Goal: Task Accomplishment & Management: Complete application form

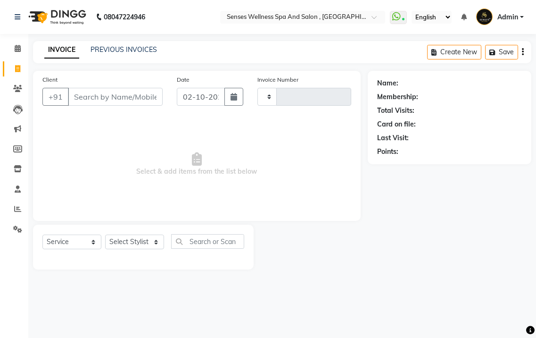
select select "service"
type input "0376"
select select "6485"
click at [91, 100] on input "Client" at bounding box center [115, 97] width 95 height 18
click at [16, 50] on icon at bounding box center [18, 48] width 6 height 7
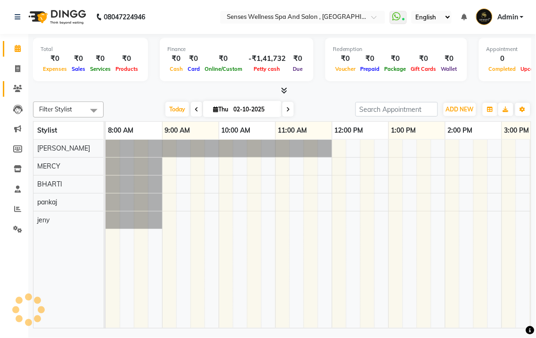
scroll to position [0, 423]
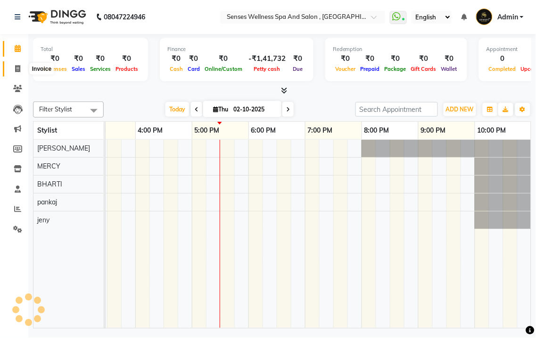
click at [18, 64] on span at bounding box center [17, 69] width 17 height 11
select select "service"
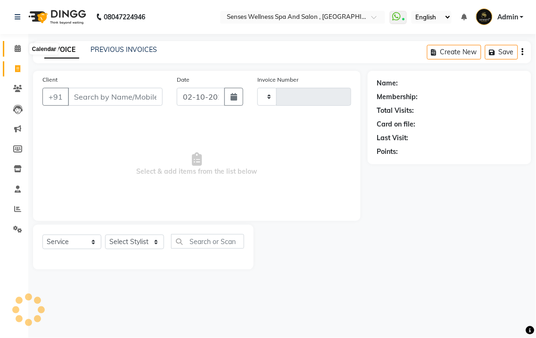
click at [19, 48] on icon at bounding box center [18, 48] width 6 height 7
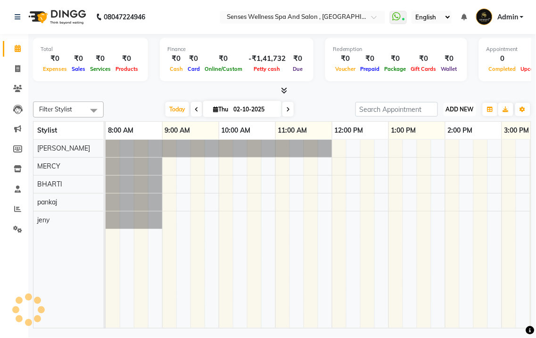
click at [456, 112] on span "ADD NEW" at bounding box center [460, 109] width 28 height 7
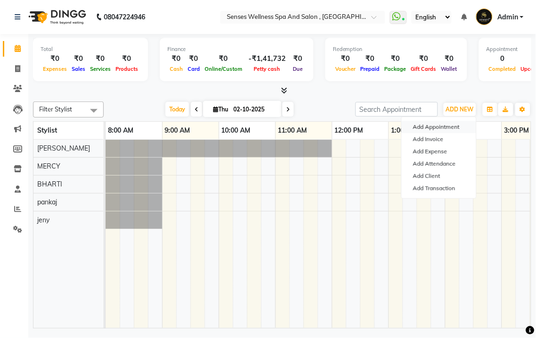
click at [447, 125] on button "Add Appointment" at bounding box center [439, 127] width 75 height 12
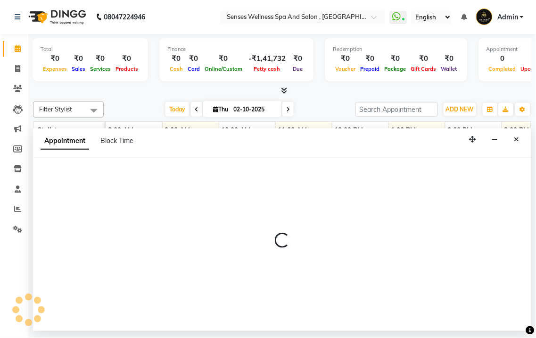
select select "tentative"
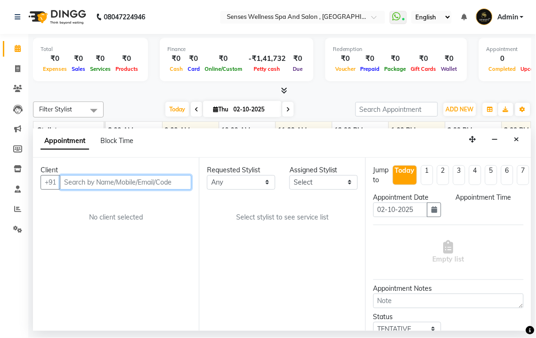
select select "540"
click at [74, 184] on input "text" at bounding box center [126, 182] width 132 height 15
click at [78, 184] on input "text" at bounding box center [126, 182] width 132 height 15
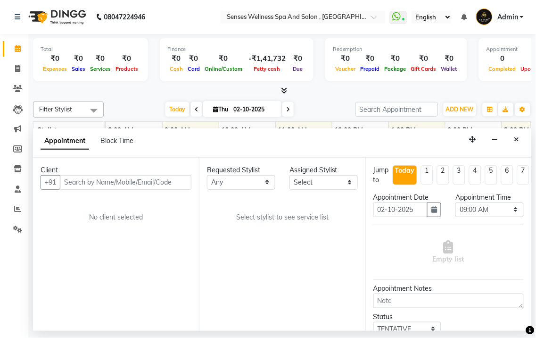
click at [0, 85] on li "Clients" at bounding box center [14, 89] width 28 height 20
click at [88, 175] on input "text" at bounding box center [126, 182] width 132 height 15
click at [76, 175] on input "text" at bounding box center [126, 182] width 132 height 15
click at [84, 179] on input "text" at bounding box center [126, 182] width 132 height 15
click at [84, 179] on input "8" at bounding box center [126, 182] width 132 height 15
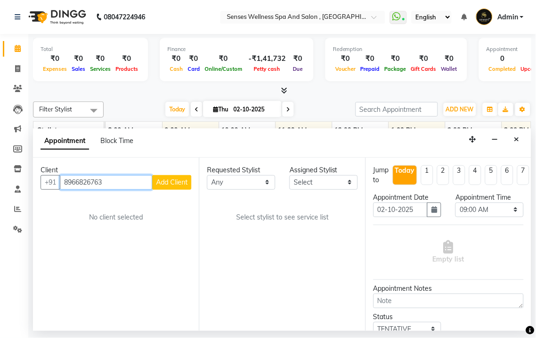
click at [120, 183] on input "8966826763" at bounding box center [106, 182] width 92 height 15
type input "8966826763"
click at [196, 183] on div "Client [PHONE_NUMBER] Add Client No client selected" at bounding box center [116, 245] width 166 height 174
click at [185, 182] on span "Add Client" at bounding box center [172, 182] width 32 height 8
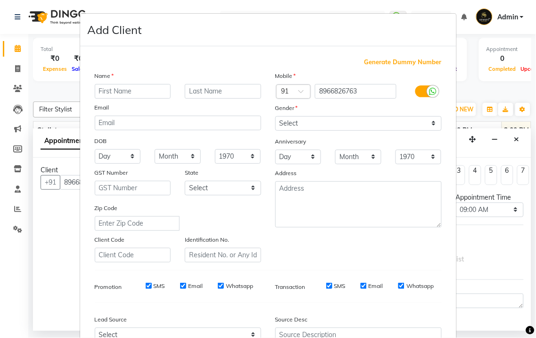
click at [123, 86] on input "text" at bounding box center [133, 91] width 76 height 15
type input "pallavi"
click at [203, 92] on input "text" at bounding box center [223, 91] width 76 height 15
click at [201, 91] on input "text" at bounding box center [223, 91] width 76 height 15
type input "mam"
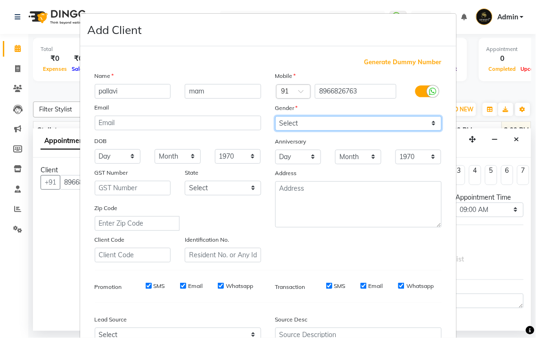
click at [276, 125] on select "Select [DEMOGRAPHIC_DATA] [DEMOGRAPHIC_DATA] Other Prefer Not To Say" at bounding box center [359, 123] width 167 height 15
click at [276, 116] on select "Select [DEMOGRAPHIC_DATA] [DEMOGRAPHIC_DATA] Other Prefer Not To Say" at bounding box center [359, 123] width 167 height 15
click at [305, 125] on select "Select [DEMOGRAPHIC_DATA] [DEMOGRAPHIC_DATA] Other Prefer Not To Say" at bounding box center [359, 123] width 167 height 15
select select "[DEMOGRAPHIC_DATA]"
click at [276, 116] on select "Select [DEMOGRAPHIC_DATA] [DEMOGRAPHIC_DATA] Other Prefer Not To Say" at bounding box center [359, 123] width 167 height 15
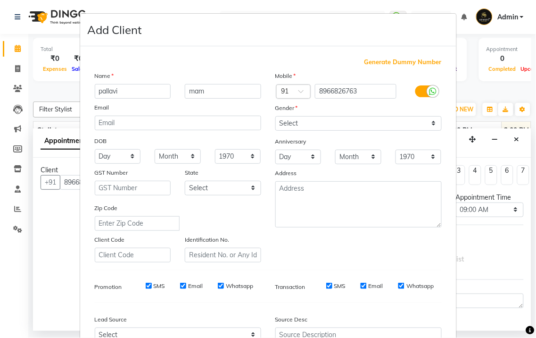
scroll to position [98, 0]
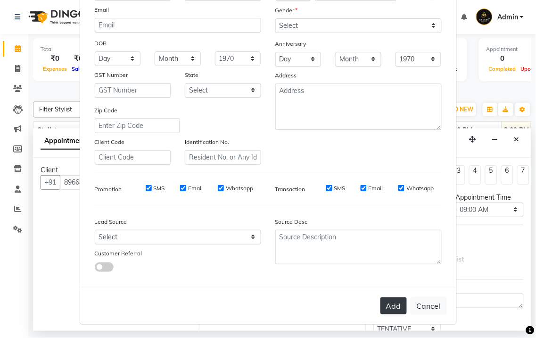
click at [385, 308] on button "Add" at bounding box center [394, 305] width 26 height 17
select select
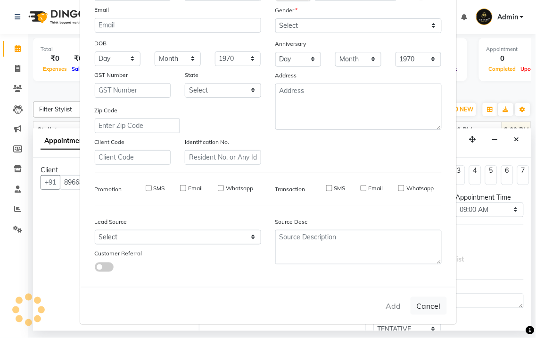
select select
checkbox input "false"
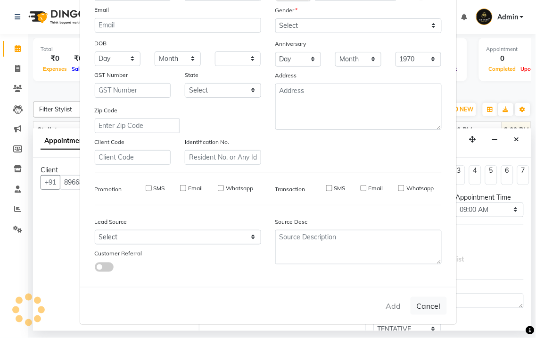
checkbox input "false"
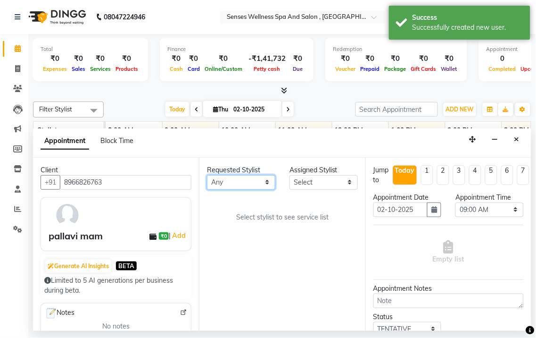
click at [254, 179] on select "Any BHARTI [PERSON_NAME] MERCY [PERSON_NAME]" at bounding box center [241, 182] width 68 height 15
select select "76749"
click at [207, 175] on select "Any BHARTI [PERSON_NAME] MERCY [PERSON_NAME]" at bounding box center [241, 182] width 68 height 15
select select "76749"
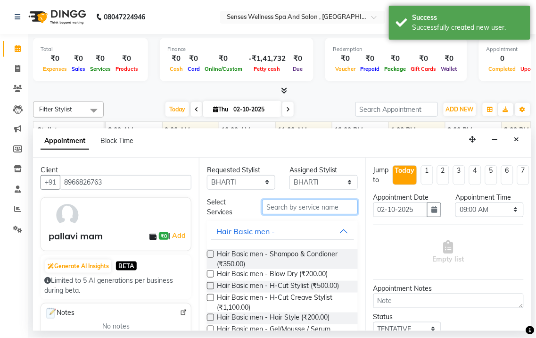
click at [283, 208] on input "text" at bounding box center [310, 207] width 96 height 15
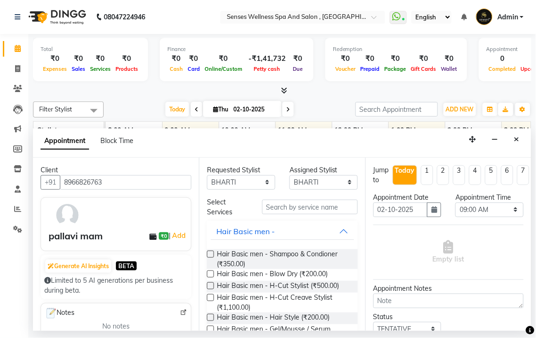
click at [283, 215] on div "Select Services" at bounding box center [282, 207] width 165 height 20
click at [284, 205] on input "text" at bounding box center [310, 207] width 96 height 15
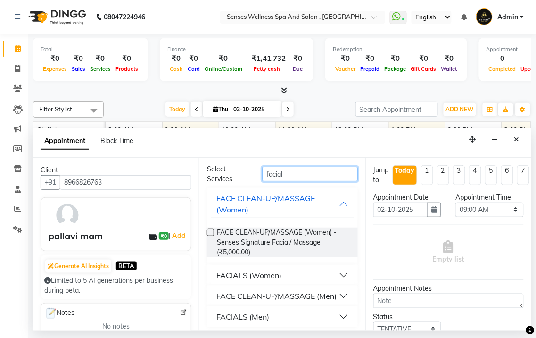
scroll to position [47, 0]
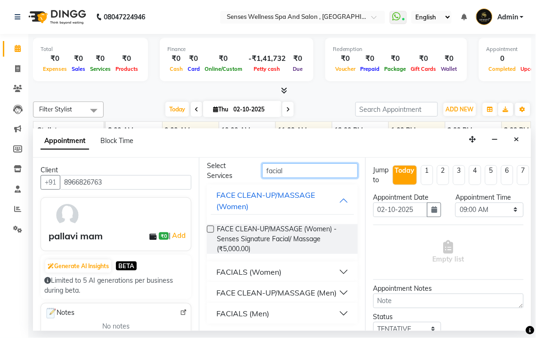
type input "facial"
click at [333, 263] on button "FACIALS (Women)" at bounding box center [282, 271] width 143 height 17
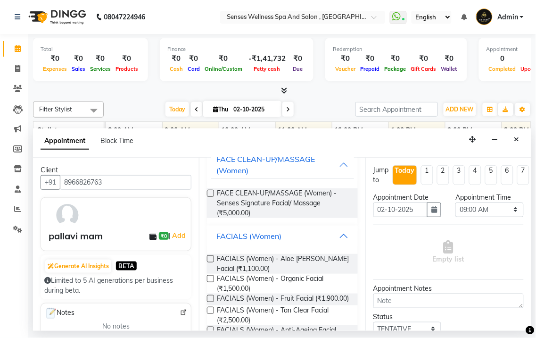
scroll to position [78, 0]
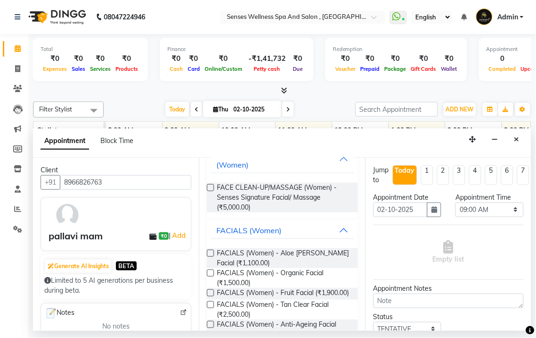
click at [209, 292] on label at bounding box center [210, 292] width 7 height 7
click at [209, 292] on input "checkbox" at bounding box center [210, 294] width 6 height 6
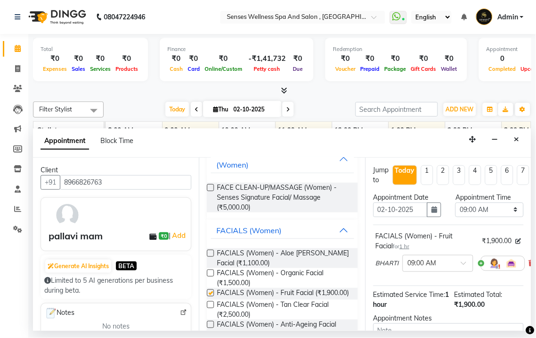
checkbox input "false"
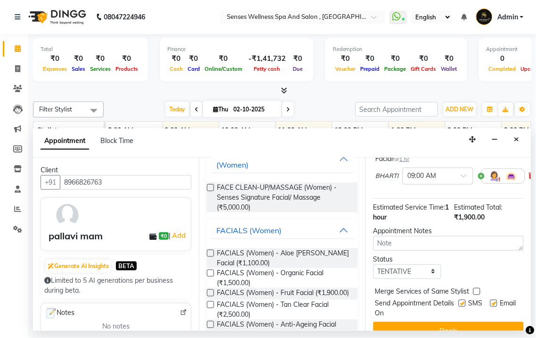
scroll to position [95, 0]
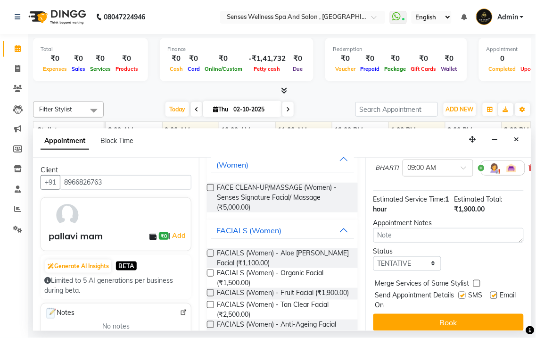
drag, startPoint x: 536, startPoint y: 265, endPoint x: 533, endPoint y: 225, distance: 40.2
click at [533, 225] on div "Total ₹0 Expenses ₹0 Sales ₹0 Services ₹0 Products Finance ₹0 Cash ₹0 Card ₹0 O…" at bounding box center [282, 182] width 508 height 297
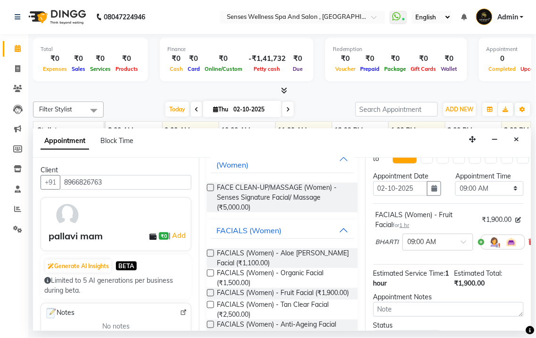
scroll to position [17, 0]
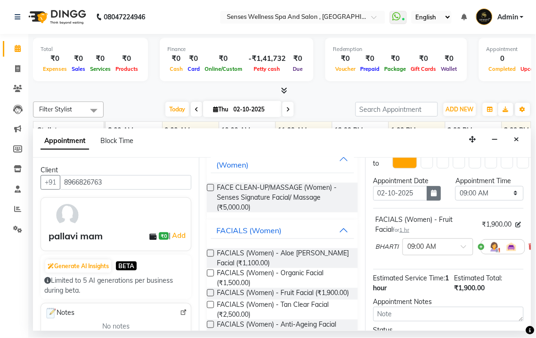
click at [432, 191] on icon "button" at bounding box center [435, 193] width 6 height 7
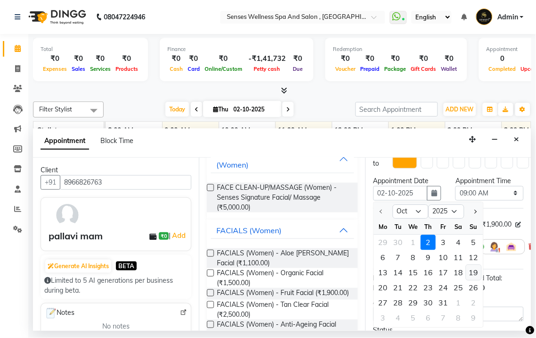
click at [476, 273] on div "19" at bounding box center [474, 272] width 15 height 15
type input "[DATE]"
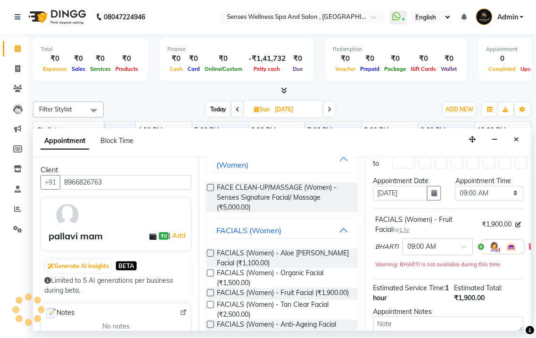
scroll to position [0, 423]
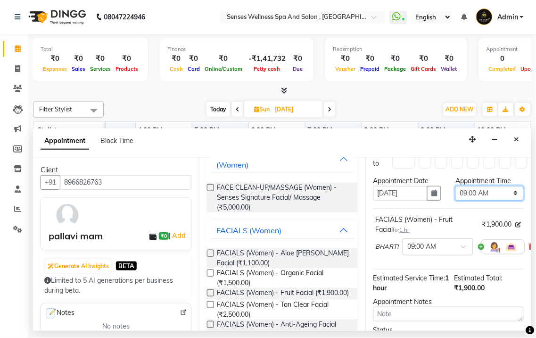
click at [473, 195] on select "Select 09:00 AM 09:10 AM 09:20 AM 09:30 AM 09:40 AM 09:50 AM 10:00 AM 10:10 AM …" at bounding box center [490, 193] width 68 height 15
select select "720"
click at [456, 186] on select "Select 09:00 AM 09:10 AM 09:20 AM 09:30 AM 09:40 AM 09:50 AM 10:00 AM 10:10 AM …" at bounding box center [490, 193] width 68 height 15
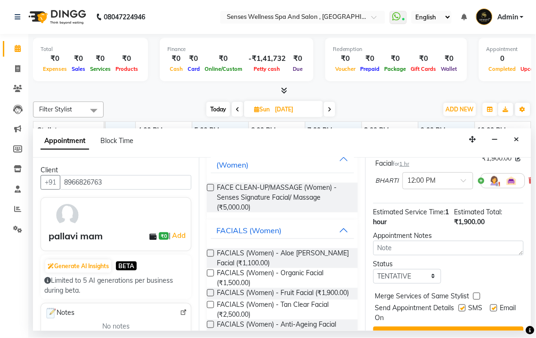
scroll to position [91, 0]
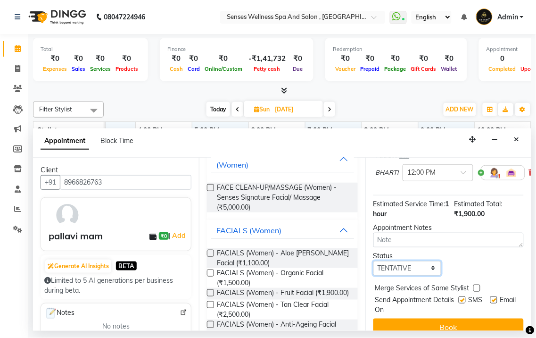
click at [400, 265] on select "Select TENTATIVE CONFIRM UPCOMING" at bounding box center [408, 268] width 68 height 15
select select "upcoming"
click at [374, 261] on select "Select TENTATIVE CONFIRM UPCOMING" at bounding box center [408, 268] width 68 height 15
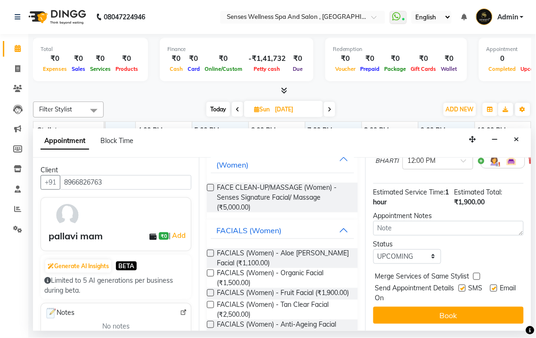
click at [491, 284] on label at bounding box center [494, 287] width 7 height 7
click at [491, 286] on input "checkbox" at bounding box center [494, 289] width 6 height 6
checkbox input "false"
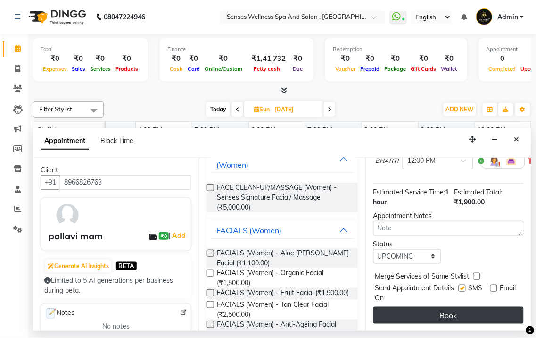
click at [437, 307] on button "Book" at bounding box center [449, 315] width 150 height 17
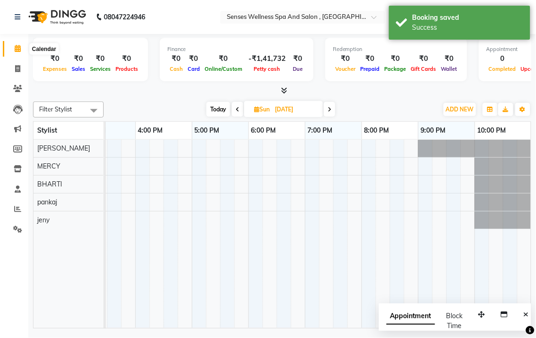
click at [15, 49] on icon at bounding box center [18, 48] width 6 height 7
click at [13, 69] on span at bounding box center [17, 69] width 17 height 11
select select "service"
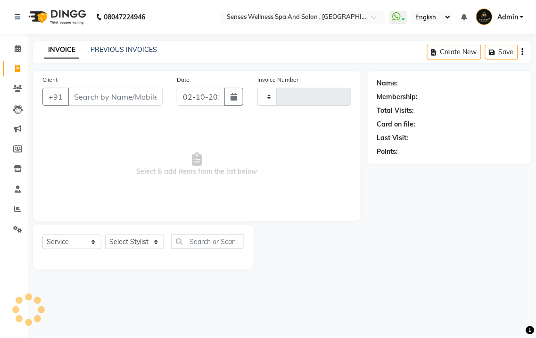
click at [84, 95] on input "Client" at bounding box center [115, 97] width 95 height 18
type input "palla"
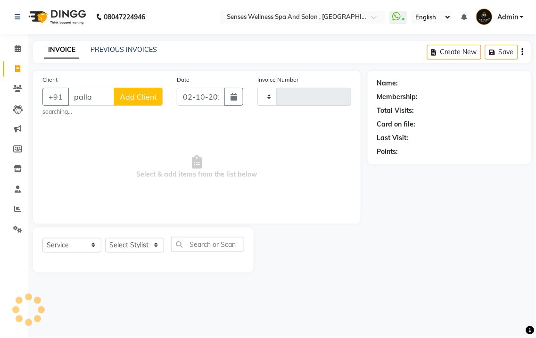
type input "0376"
select select "6485"
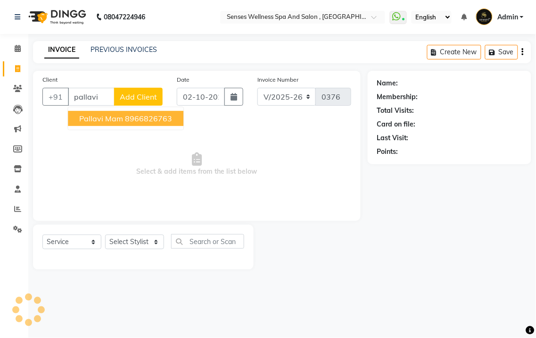
click at [92, 117] on span "pallavi mam" at bounding box center [101, 118] width 44 height 9
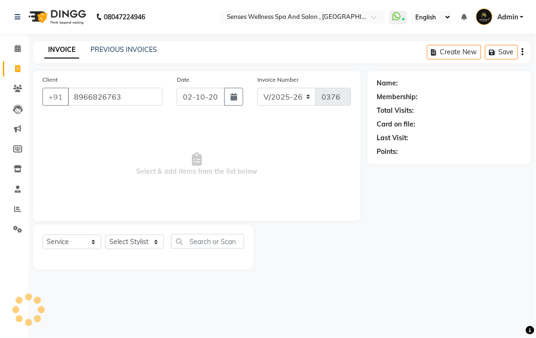
type input "8966826763"
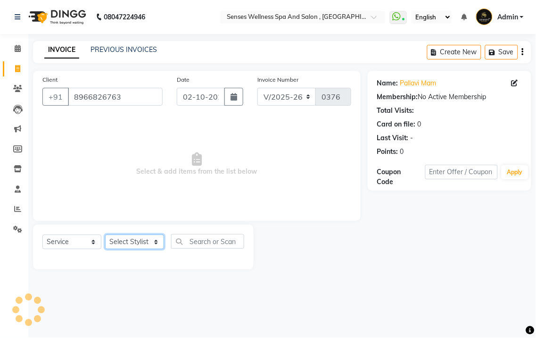
click at [143, 243] on select "Select Stylist BHARTI [PERSON_NAME] MERCY [PERSON_NAME]" at bounding box center [134, 241] width 59 height 15
select select "76749"
click at [105, 235] on select "Select Stylist BHARTI [PERSON_NAME] MERCY [PERSON_NAME]" at bounding box center [134, 241] width 59 height 15
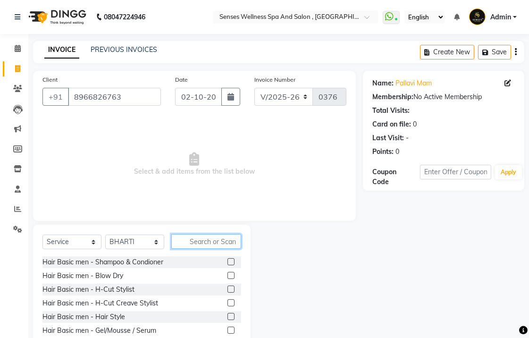
click at [209, 242] on input "text" at bounding box center [206, 241] width 70 height 15
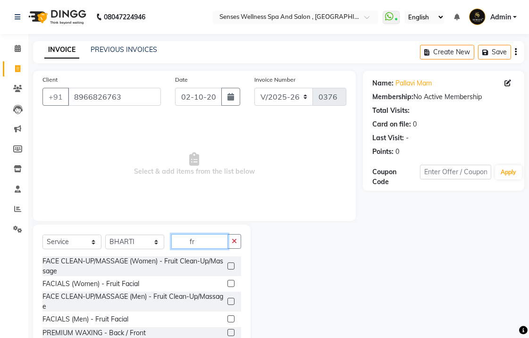
type input "fr"
click at [227, 266] on label at bounding box center [230, 265] width 7 height 7
click at [227, 266] on input "checkbox" at bounding box center [230, 266] width 6 height 6
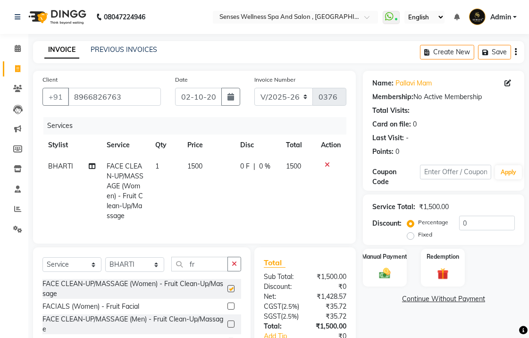
checkbox input "false"
click at [418, 234] on label "Fixed" at bounding box center [425, 234] width 14 height 8
click at [409, 234] on input "Fixed" at bounding box center [412, 234] width 7 height 7
radio input "true"
click at [488, 227] on input "0" at bounding box center [487, 223] width 56 height 15
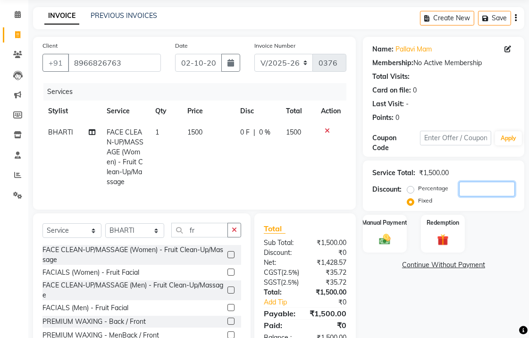
scroll to position [54, 0]
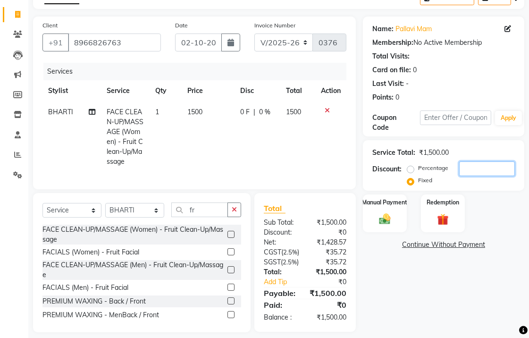
click at [483, 167] on input "number" at bounding box center [487, 168] width 56 height 15
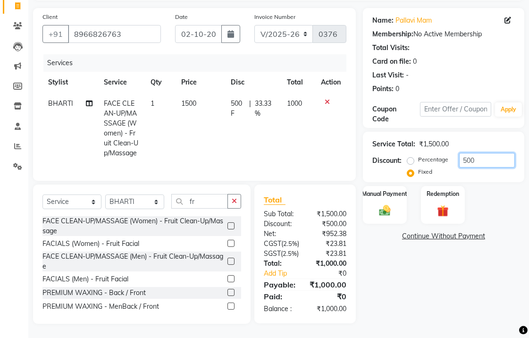
scroll to position [90, 0]
type input "500"
click at [404, 192] on div "Manual Payment" at bounding box center [385, 205] width 46 height 40
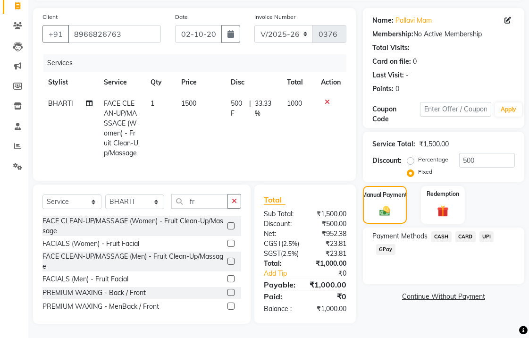
click at [484, 231] on span "UPI" at bounding box center [486, 236] width 15 height 11
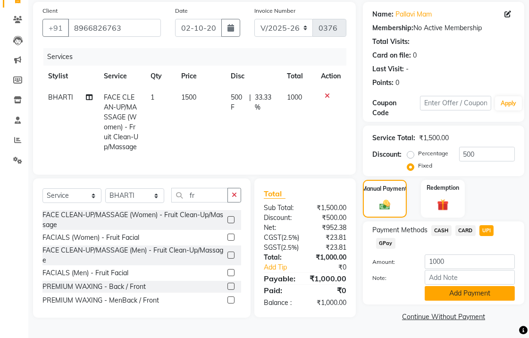
click at [449, 286] on button "Add Payment" at bounding box center [470, 293] width 90 height 15
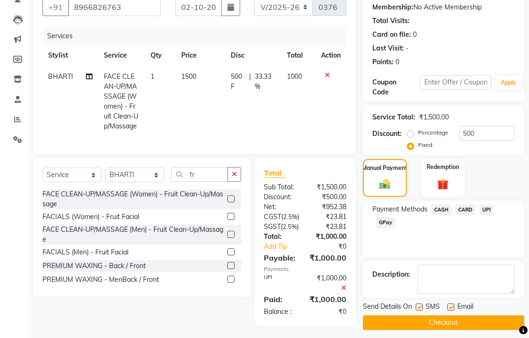
scroll to position [119, 0]
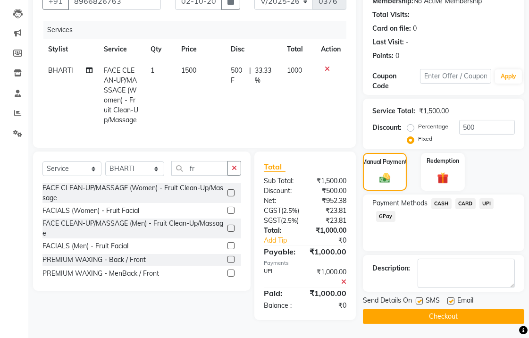
click at [449, 297] on label at bounding box center [450, 300] width 7 height 7
click at [449, 298] on input "checkbox" at bounding box center [450, 301] width 6 height 6
checkbox input "false"
click at [445, 309] on button "Checkout" at bounding box center [443, 316] width 161 height 15
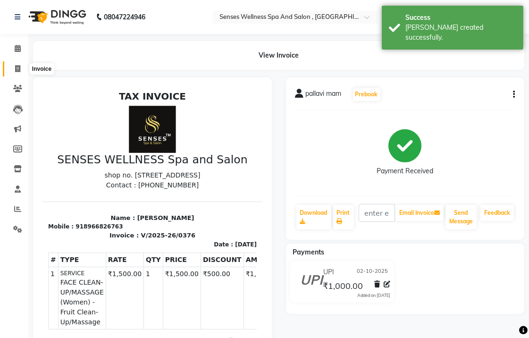
click at [19, 72] on icon at bounding box center [17, 68] width 5 height 7
select select "service"
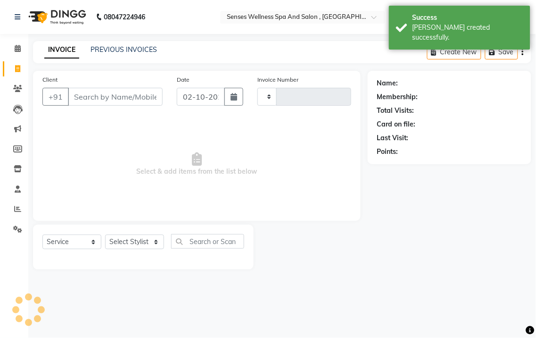
type input "0377"
select select "6485"
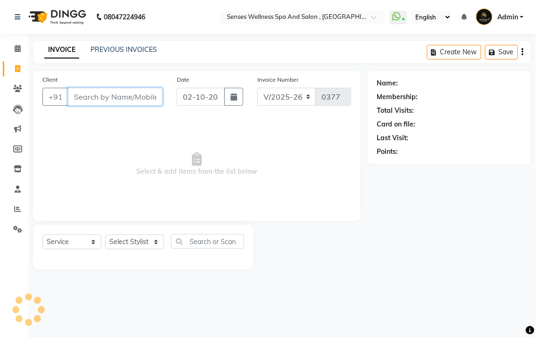
click at [118, 96] on input "Client" at bounding box center [115, 97] width 95 height 18
click at [114, 98] on input "Client" at bounding box center [115, 97] width 95 height 18
click at [116, 93] on input "Client" at bounding box center [115, 97] width 95 height 18
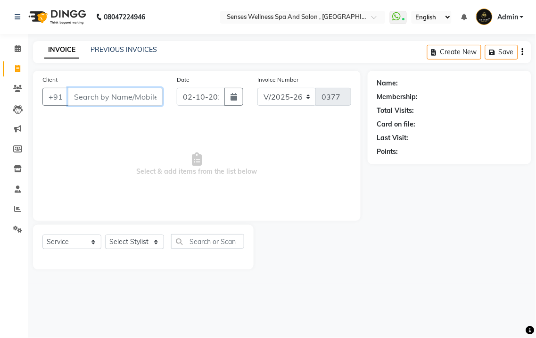
click at [133, 102] on input "Client" at bounding box center [115, 97] width 95 height 18
click at [121, 88] on input "Client" at bounding box center [115, 97] width 95 height 18
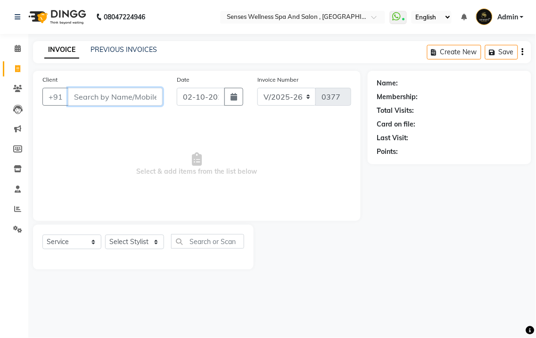
click at [120, 95] on input "Client" at bounding box center [115, 97] width 95 height 18
click at [120, 94] on input "Client" at bounding box center [115, 97] width 95 height 18
